Goal: Task Accomplishment & Management: Complete application form

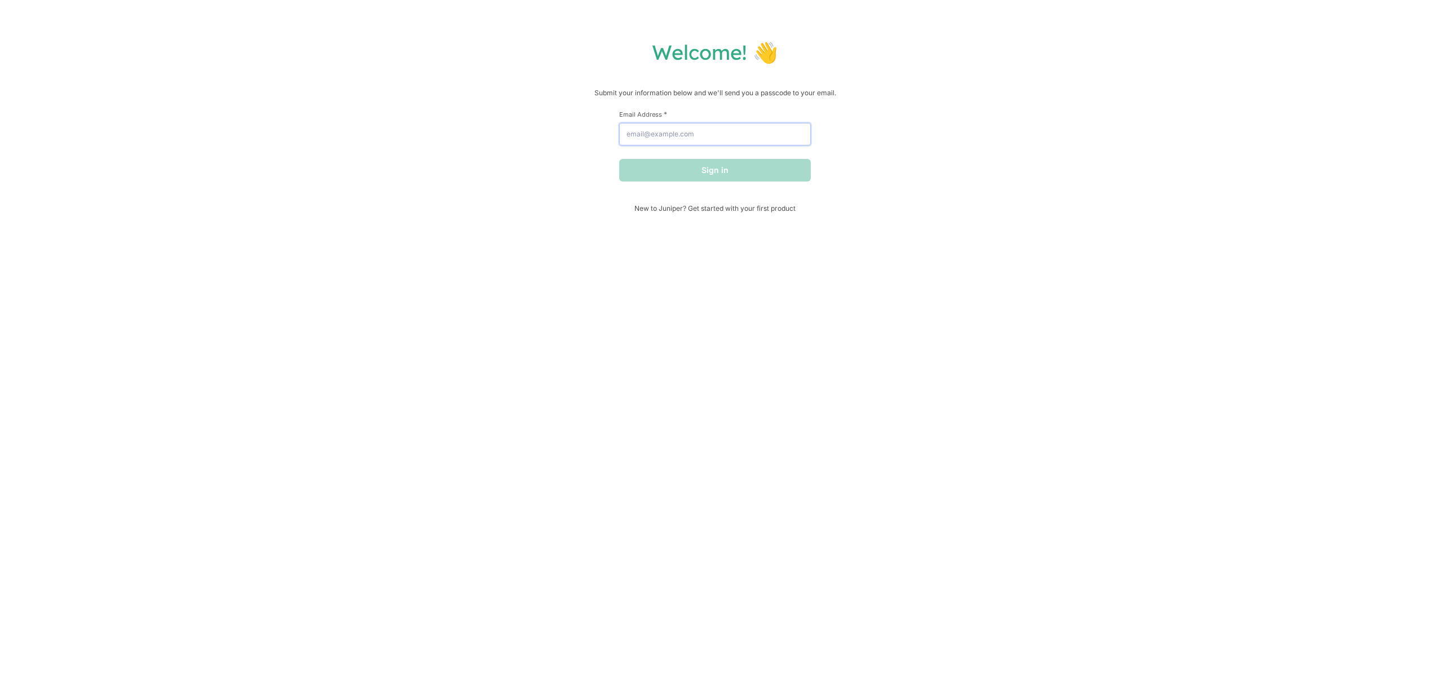
click at [654, 124] on input "Email Address *" at bounding box center [715, 134] width 192 height 23
click at [715, 165] on button "Sign in" at bounding box center [715, 170] width 192 height 23
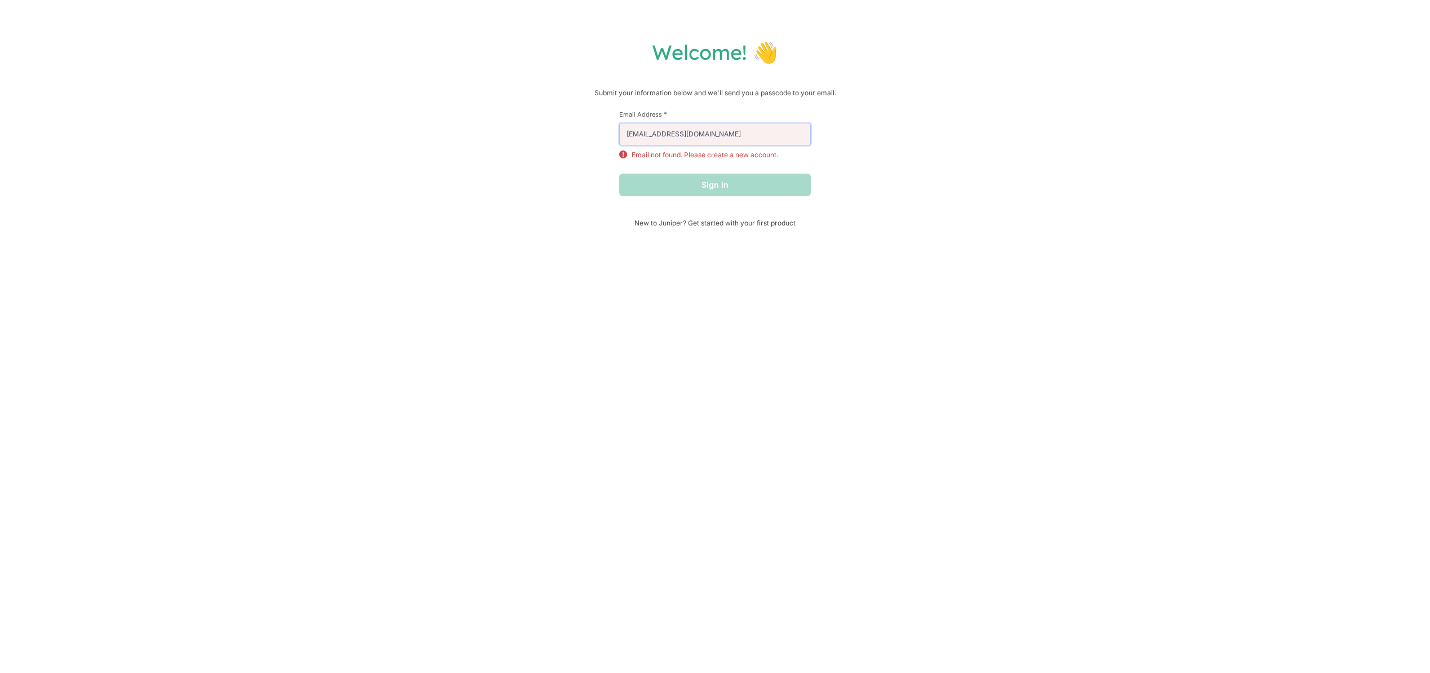
click at [631, 136] on input "[EMAIL_ADDRESS][DOMAIN_NAME]" at bounding box center [715, 134] width 192 height 23
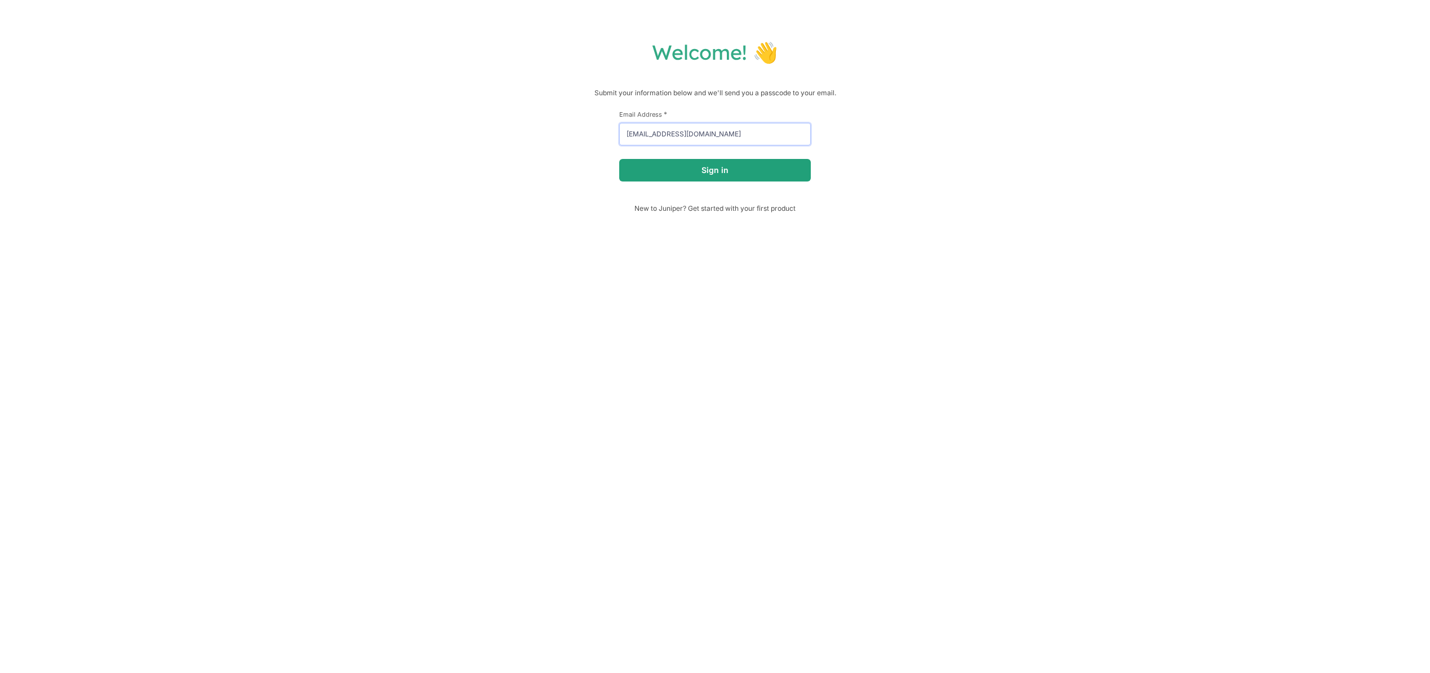
type input "[EMAIL_ADDRESS][DOMAIN_NAME]"
click at [734, 162] on button "Sign in" at bounding box center [715, 170] width 192 height 23
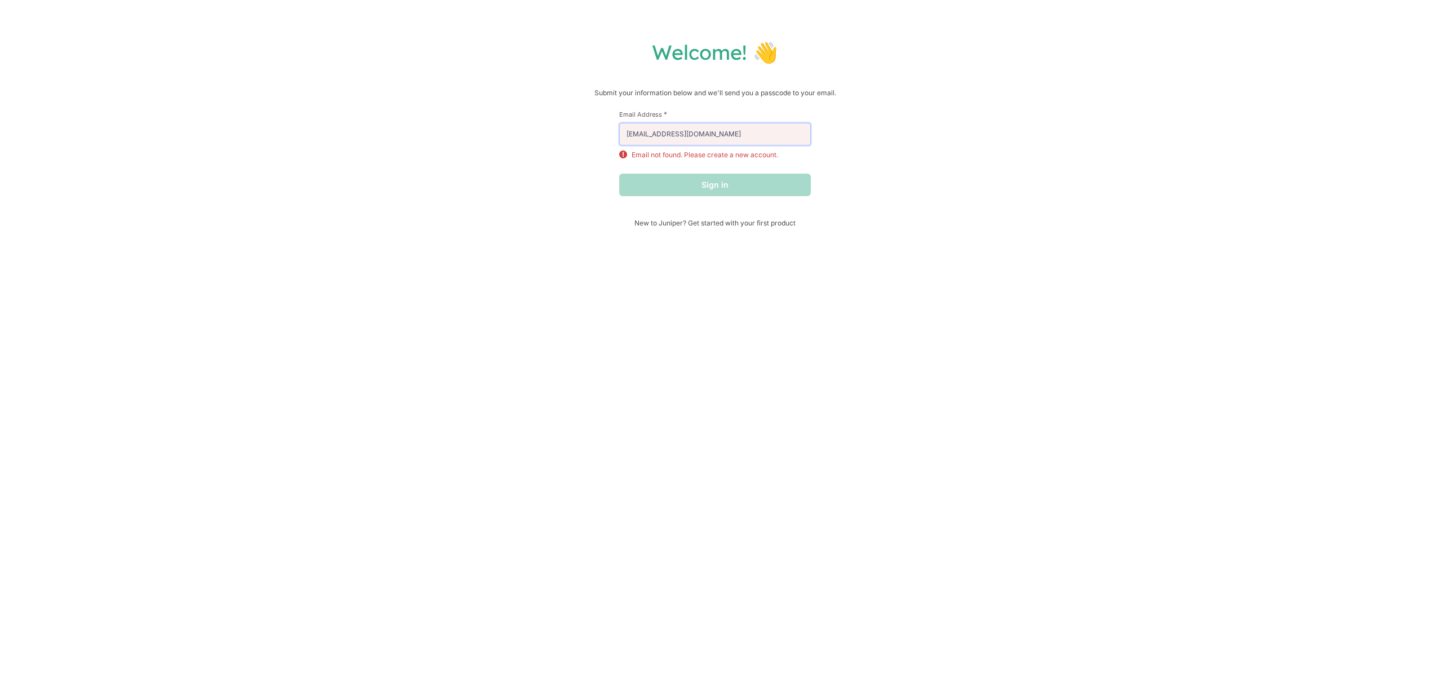
drag, startPoint x: 738, startPoint y: 129, endPoint x: 588, endPoint y: 132, distance: 149.4
click at [588, 132] on div "Welcome! 👋 Submit your information below and we'll send you a passcode to your …" at bounding box center [715, 133] width 1408 height 188
click at [705, 185] on div "Sign in" at bounding box center [715, 185] width 192 height 23
drag, startPoint x: 763, startPoint y: 130, endPoint x: 563, endPoint y: 131, distance: 200.1
click at [563, 131] on div "Welcome! 👋 Submit your information below and we'll send you a passcode to your …" at bounding box center [715, 133] width 1408 height 188
